Goal: Transaction & Acquisition: Purchase product/service

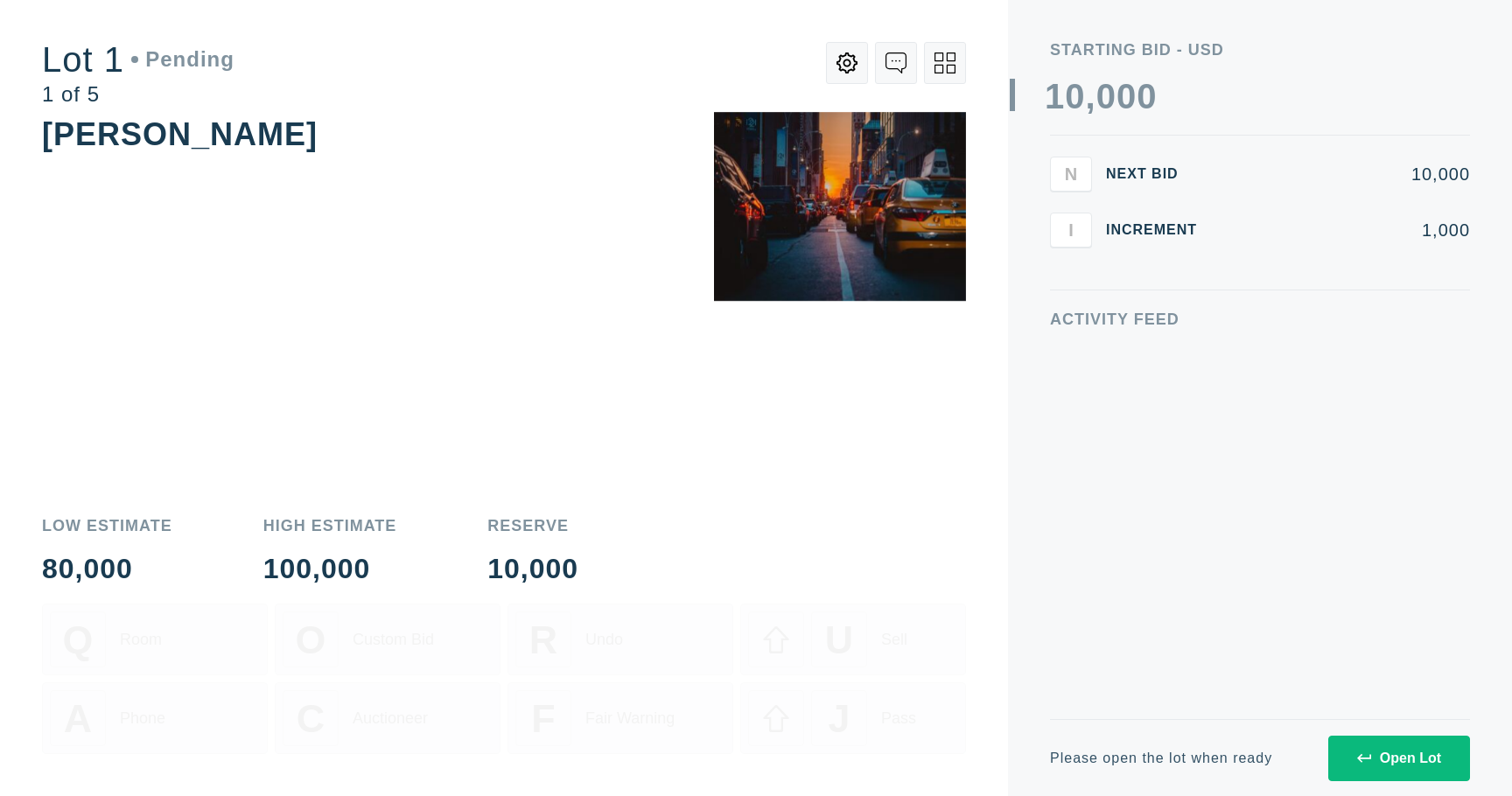
click at [1366, 724] on div "Please open the lot when ready Open Lot" at bounding box center [1259, 757] width 420 height 77
click at [1366, 763] on icon at bounding box center [1364, 758] width 14 height 14
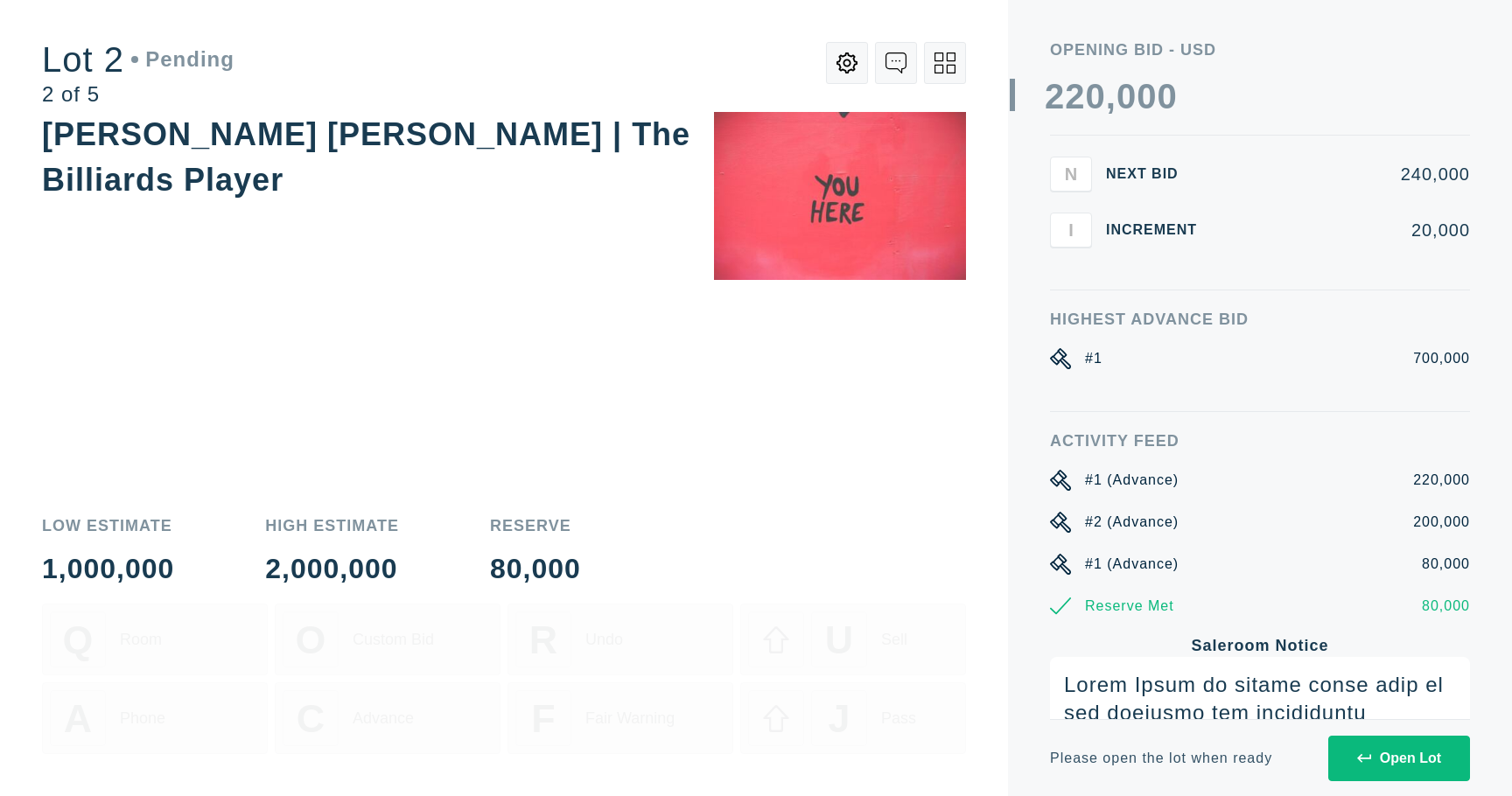
click at [1365, 763] on icon at bounding box center [1364, 758] width 14 height 14
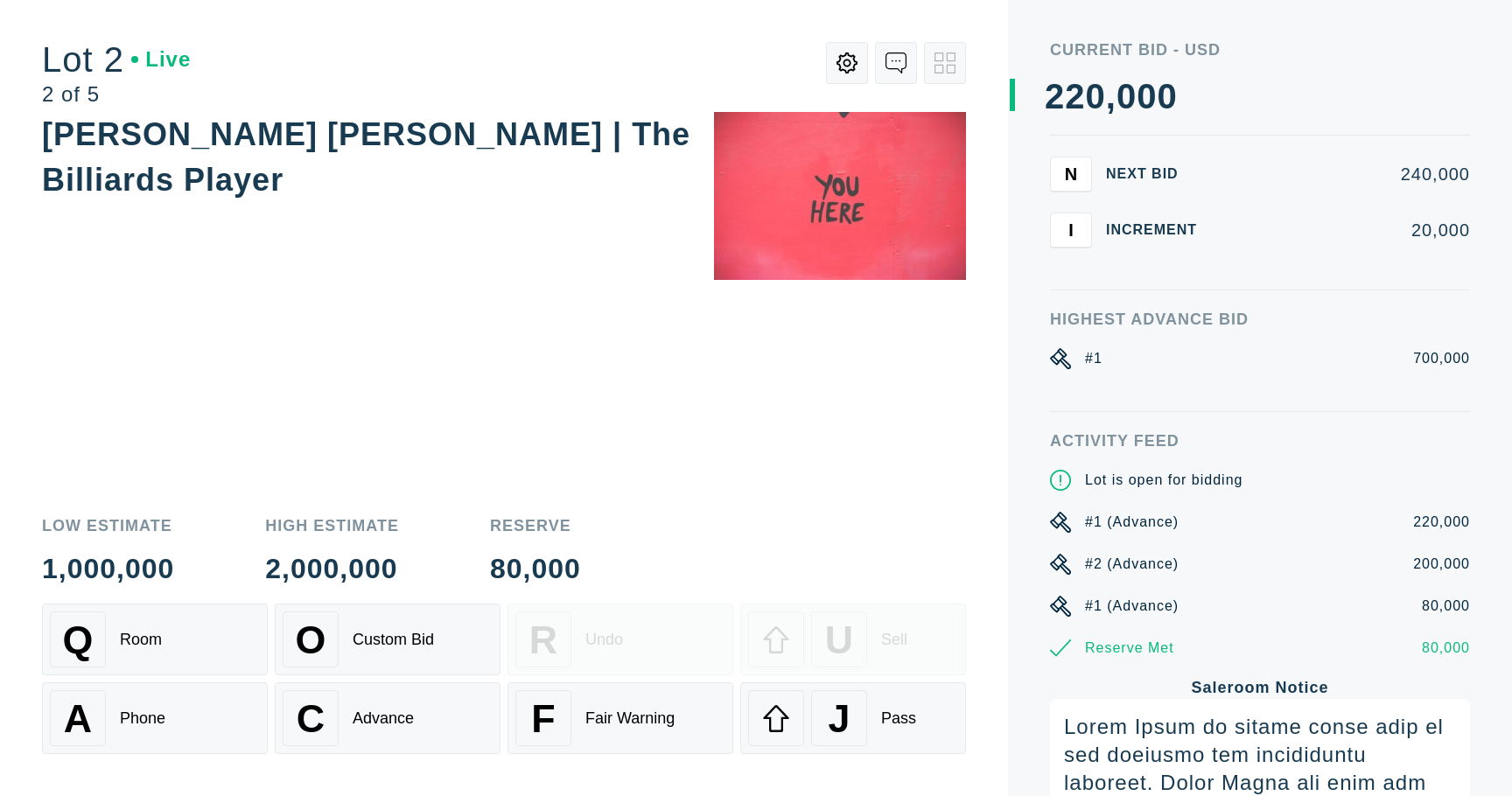
click at [871, 493] on div "[PERSON_NAME] [PERSON_NAME] | The Billiards Player" at bounding box center [504, 304] width 924 height 385
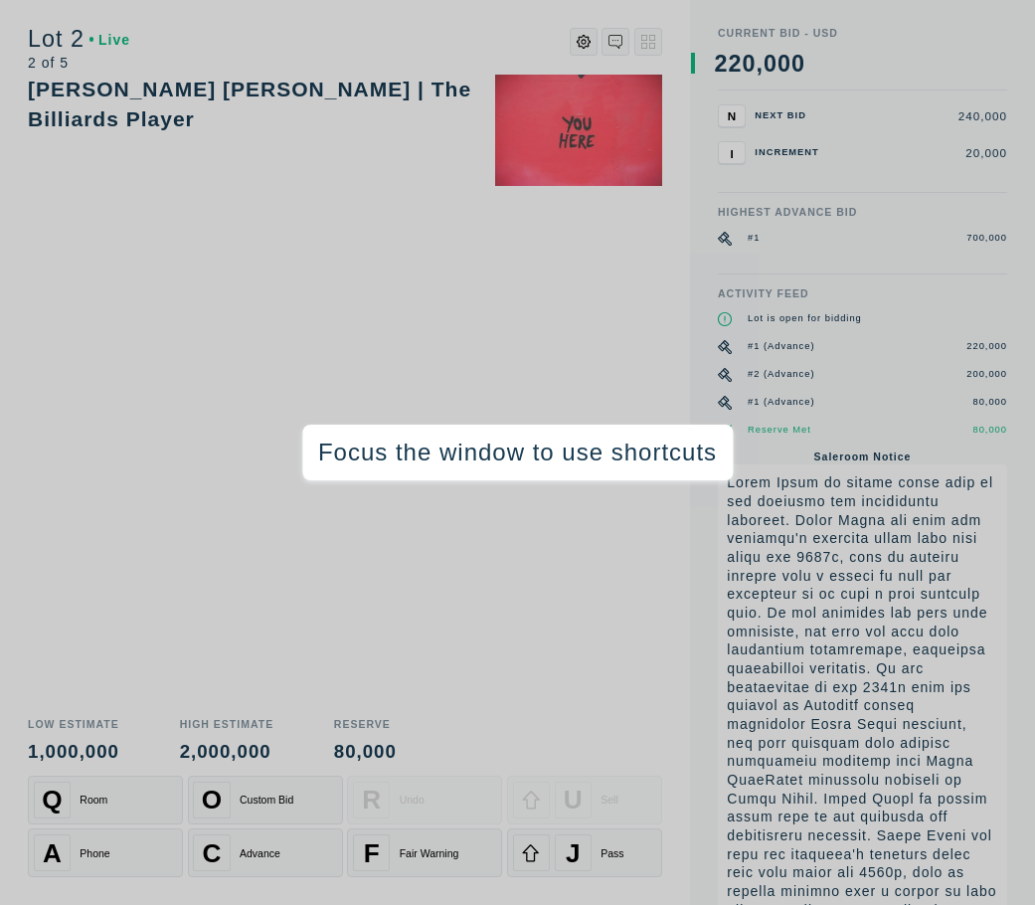
click at [518, 349] on div "[PERSON_NAME] [PERSON_NAME] | The Billiards Player" at bounding box center [345, 390] width 634 height 631
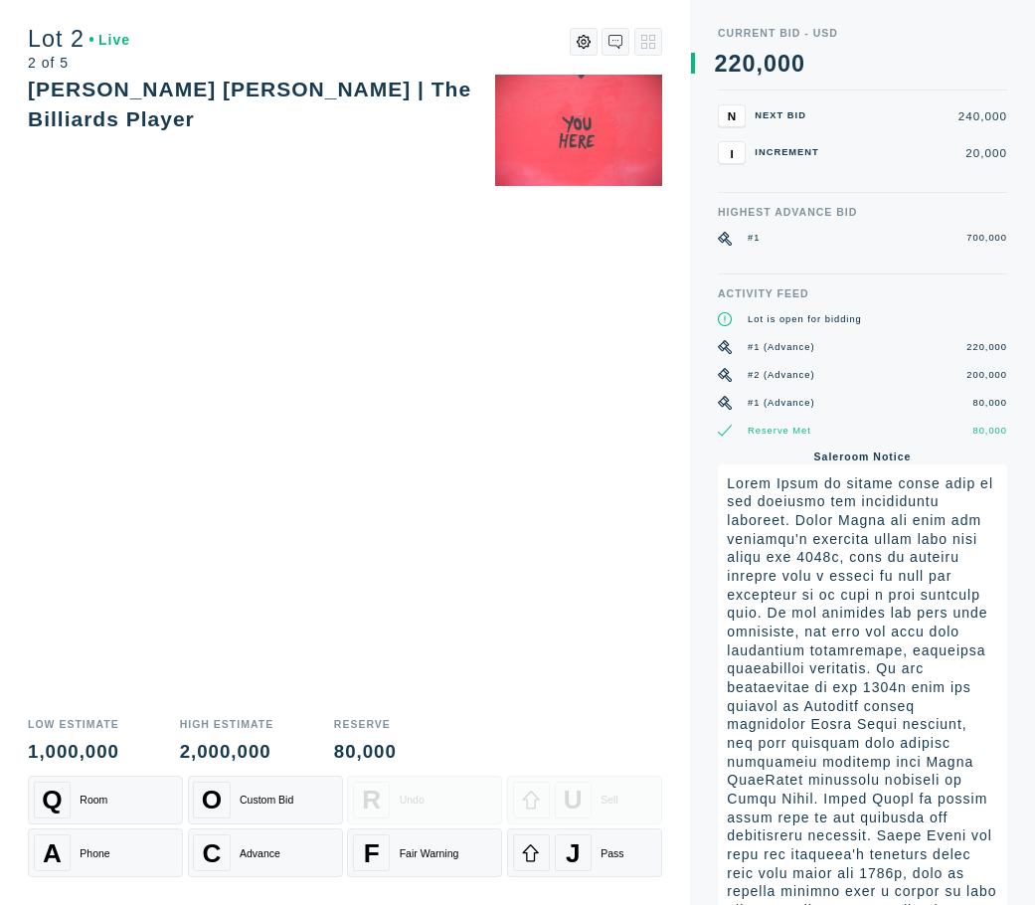
click at [563, 442] on div "WILLEM BASTIAAN THOLEN | The Billiards Player" at bounding box center [345, 390] width 634 height 631
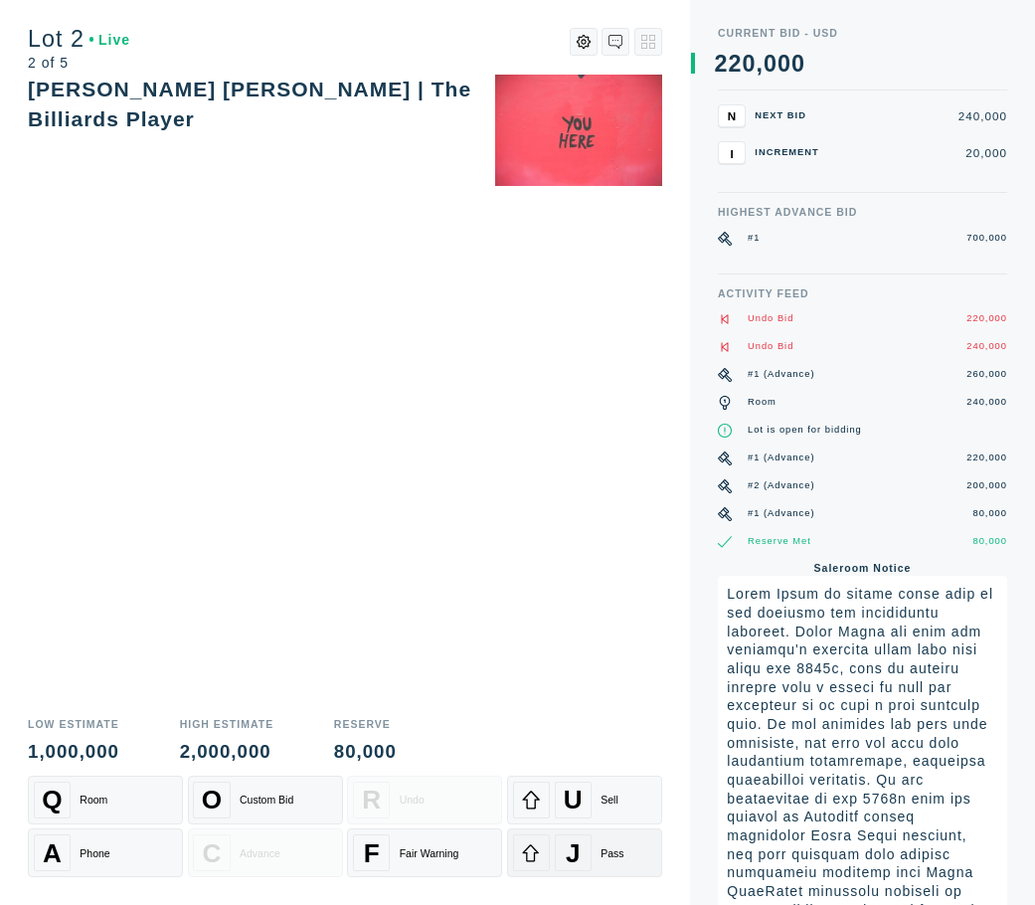
click at [628, 856] on div "J Pass" at bounding box center [585, 852] width 144 height 37
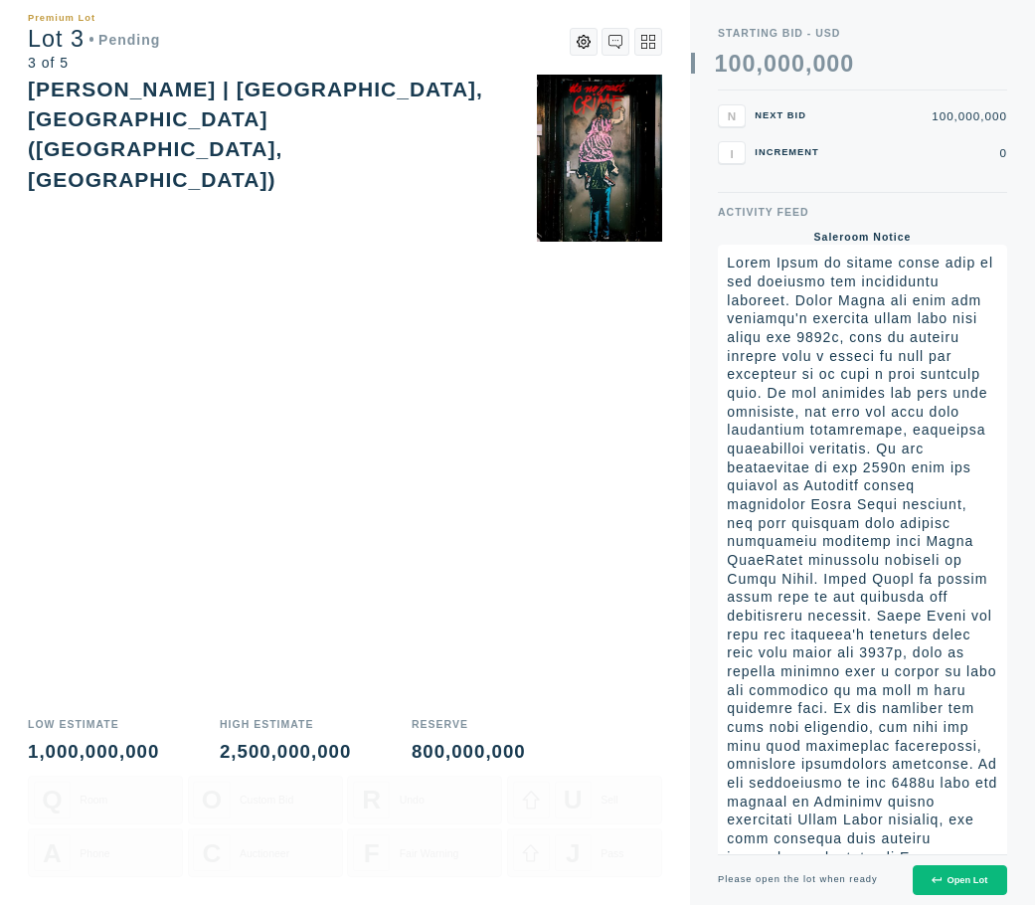
scroll to position [760, 0]
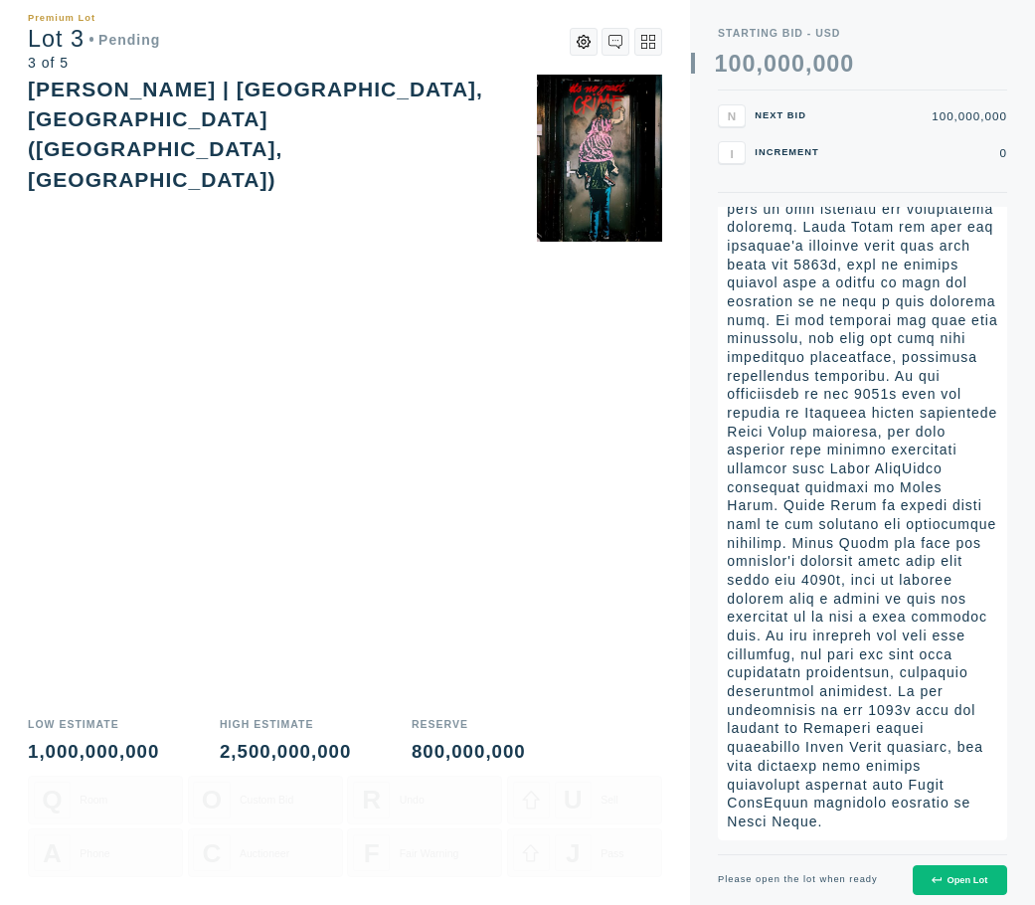
click at [958, 883] on div "Open Lot" at bounding box center [960, 880] width 56 height 10
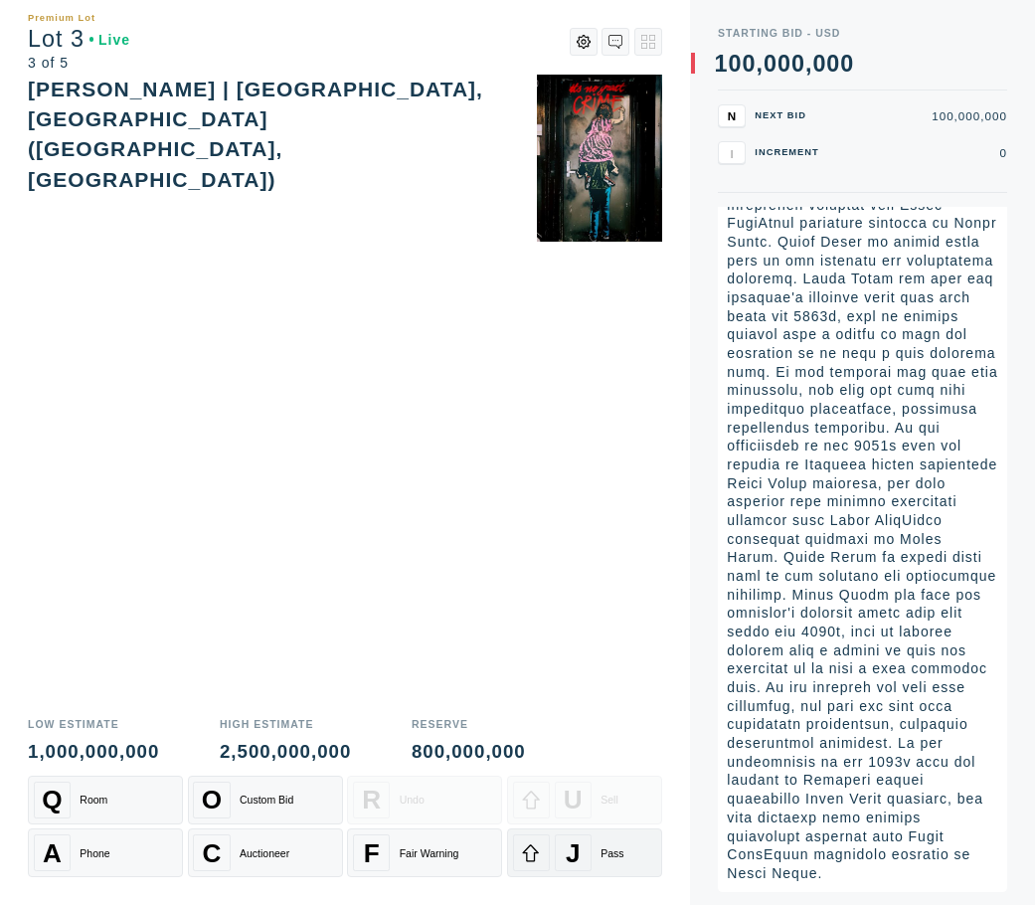
scroll to position [736, 0]
click at [626, 848] on div "J Pass" at bounding box center [585, 852] width 144 height 37
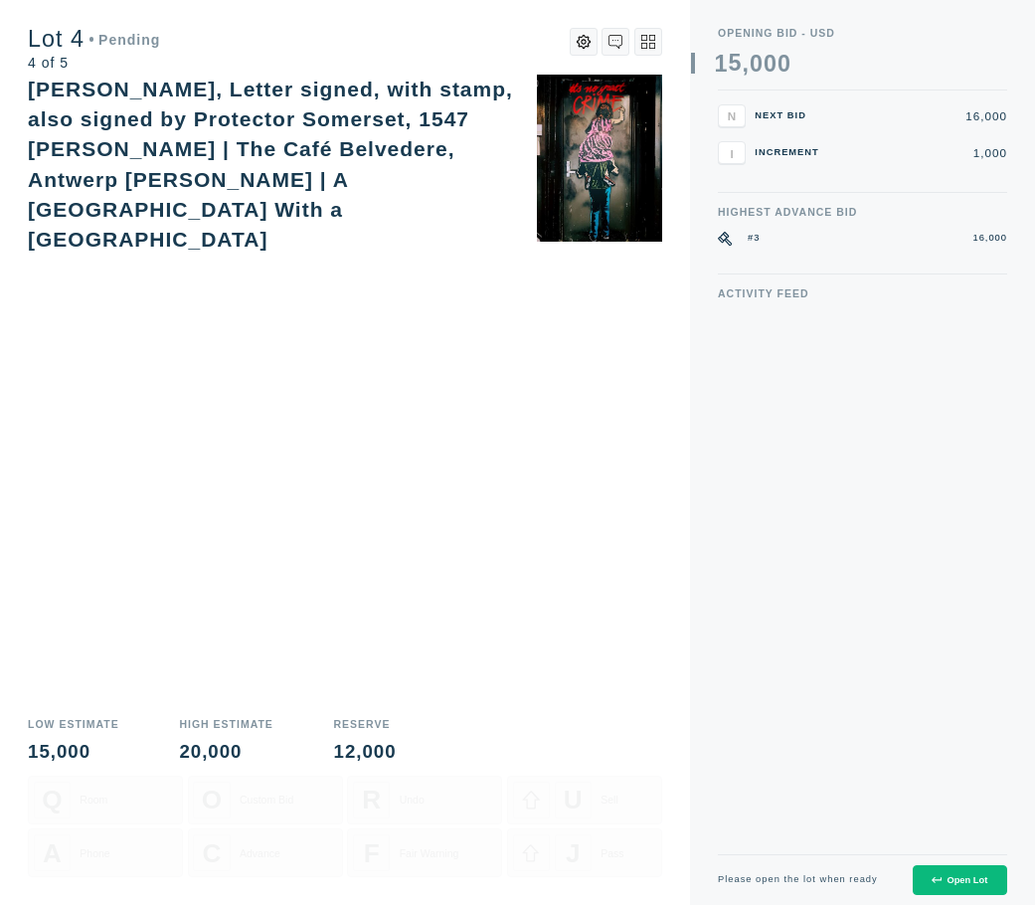
scroll to position [0, 0]
click at [937, 873] on button "Open Lot" at bounding box center [960, 880] width 94 height 31
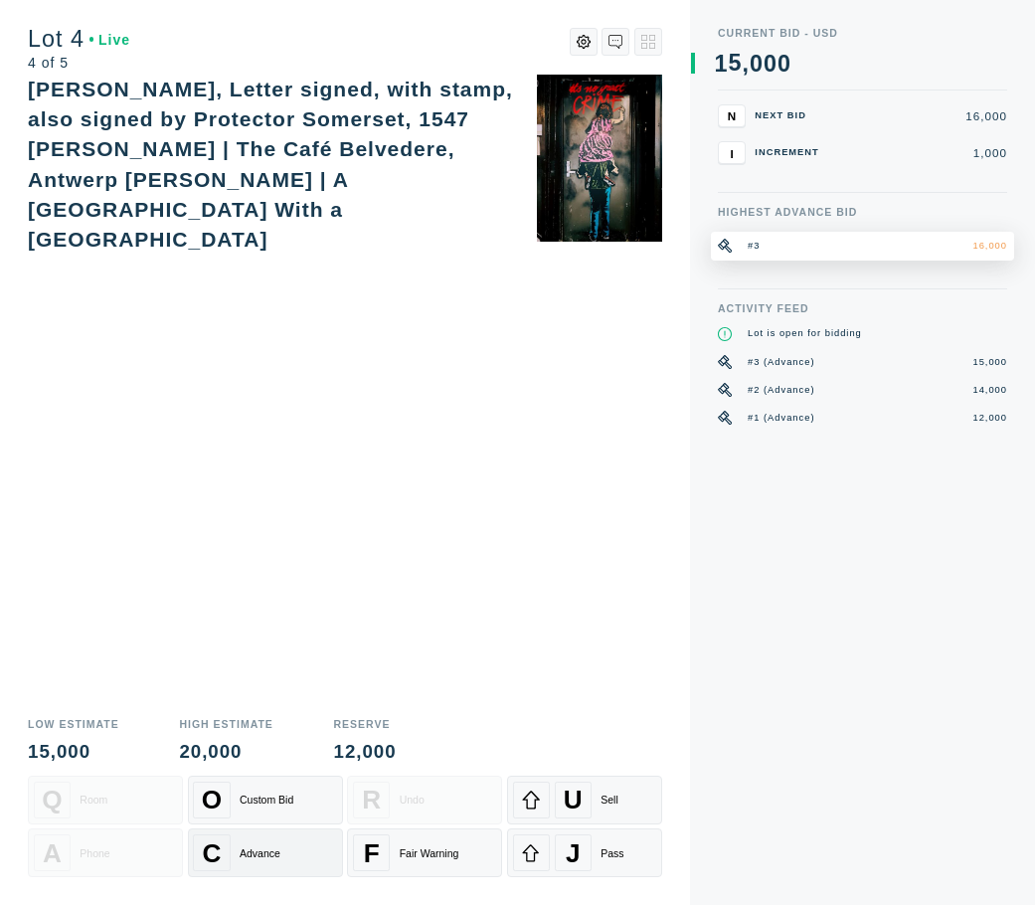
click at [313, 862] on div "C Advance" at bounding box center [265, 852] width 144 height 37
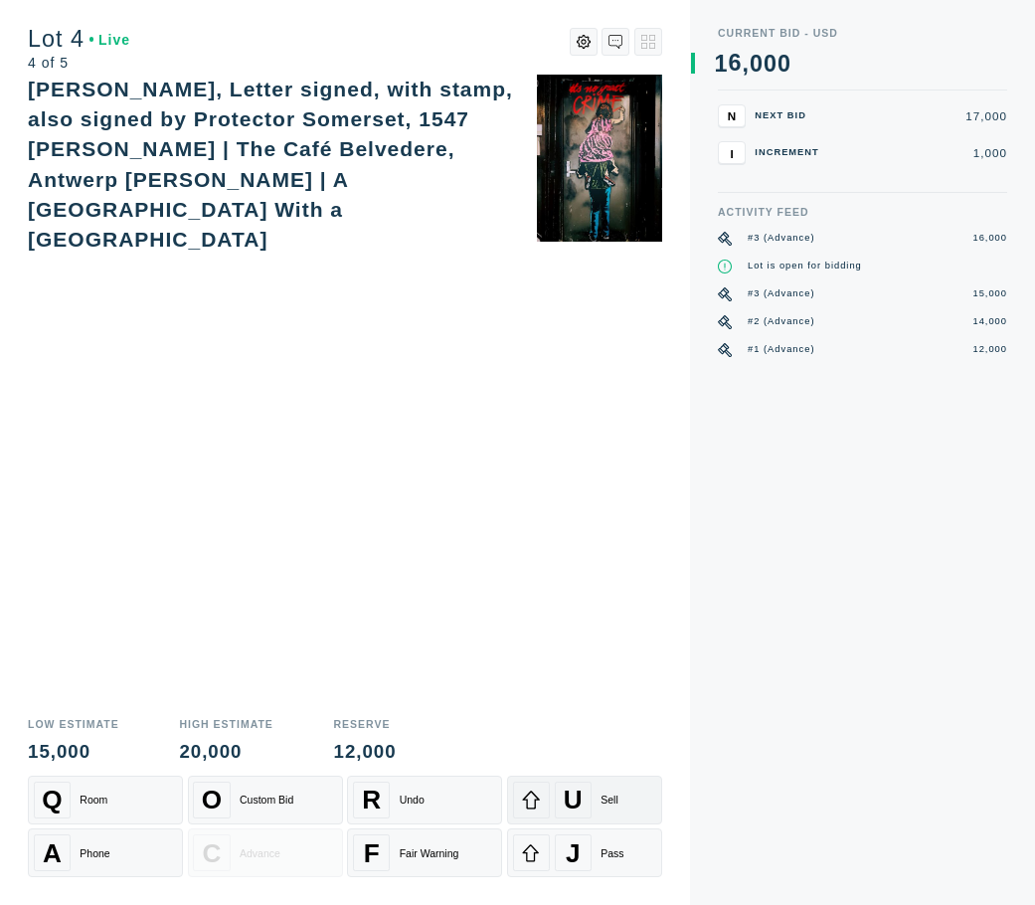
click at [579, 816] on div "U" at bounding box center [573, 800] width 37 height 37
